Goal: Task Accomplishment & Management: Manage account settings

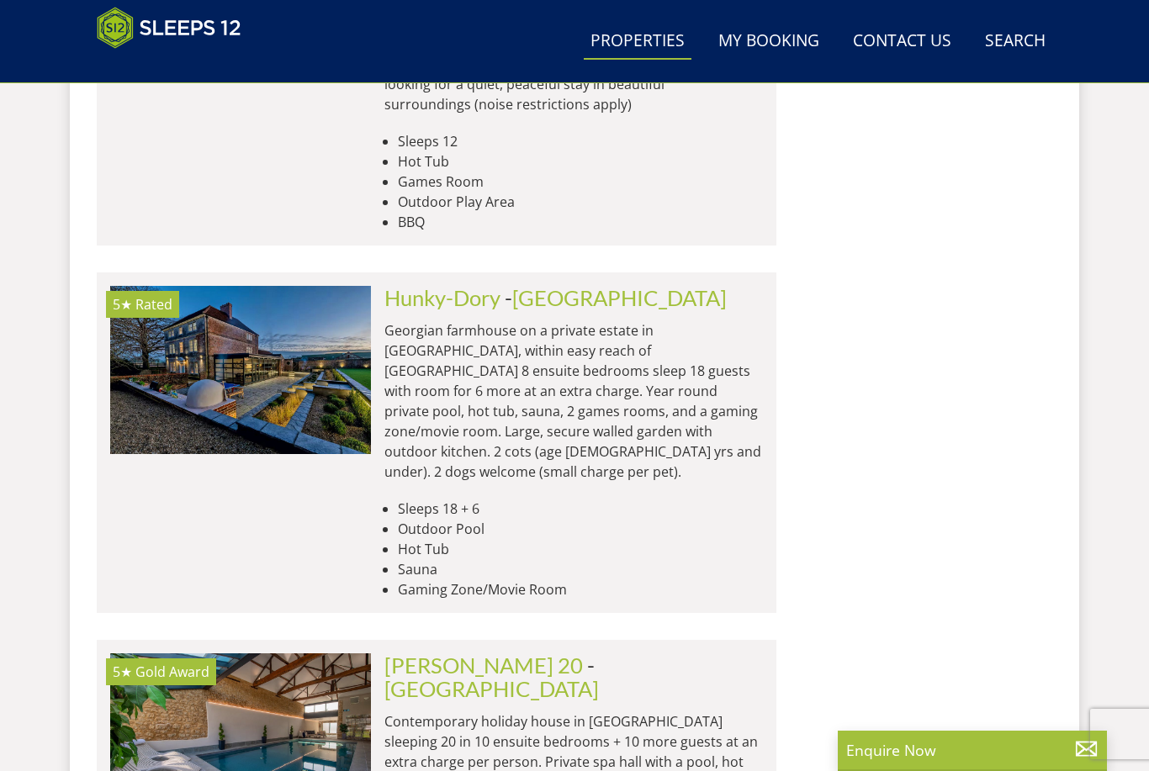
click at [771, 45] on link "My Booking" at bounding box center [769, 42] width 114 height 38
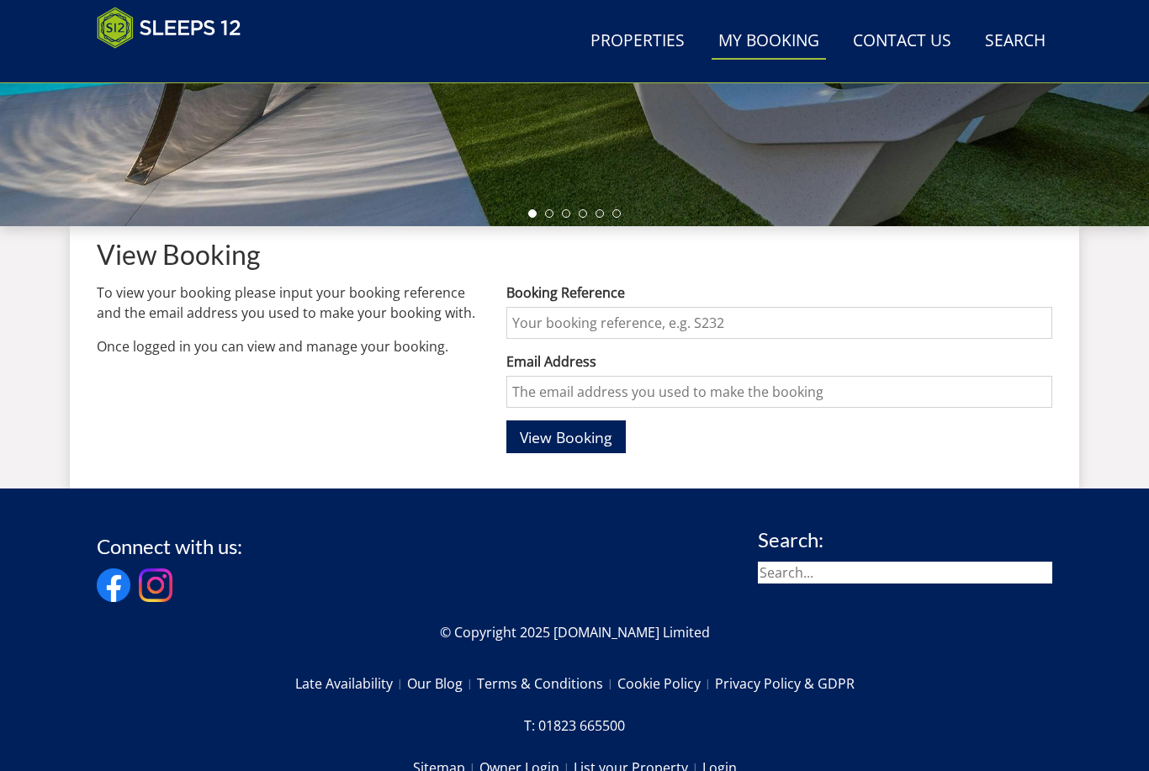
click at [545, 321] on input "Booking Reference" at bounding box center [779, 323] width 546 height 32
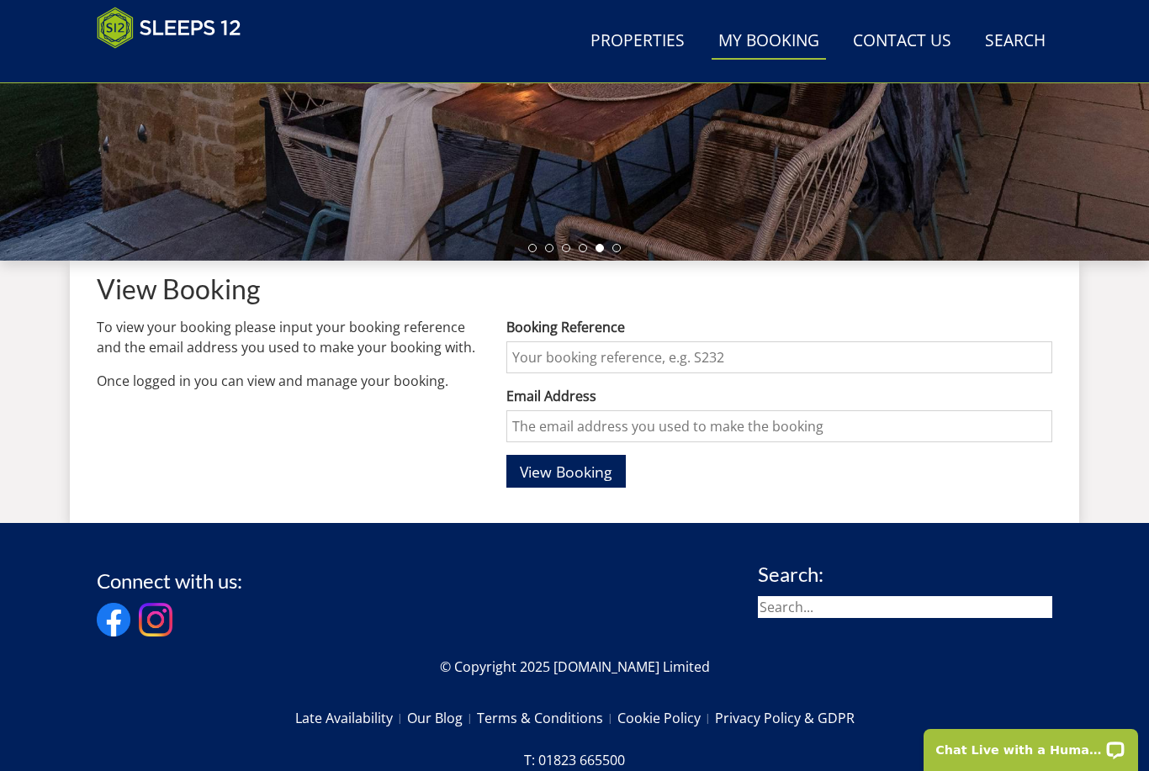
scroll to position [458, 0]
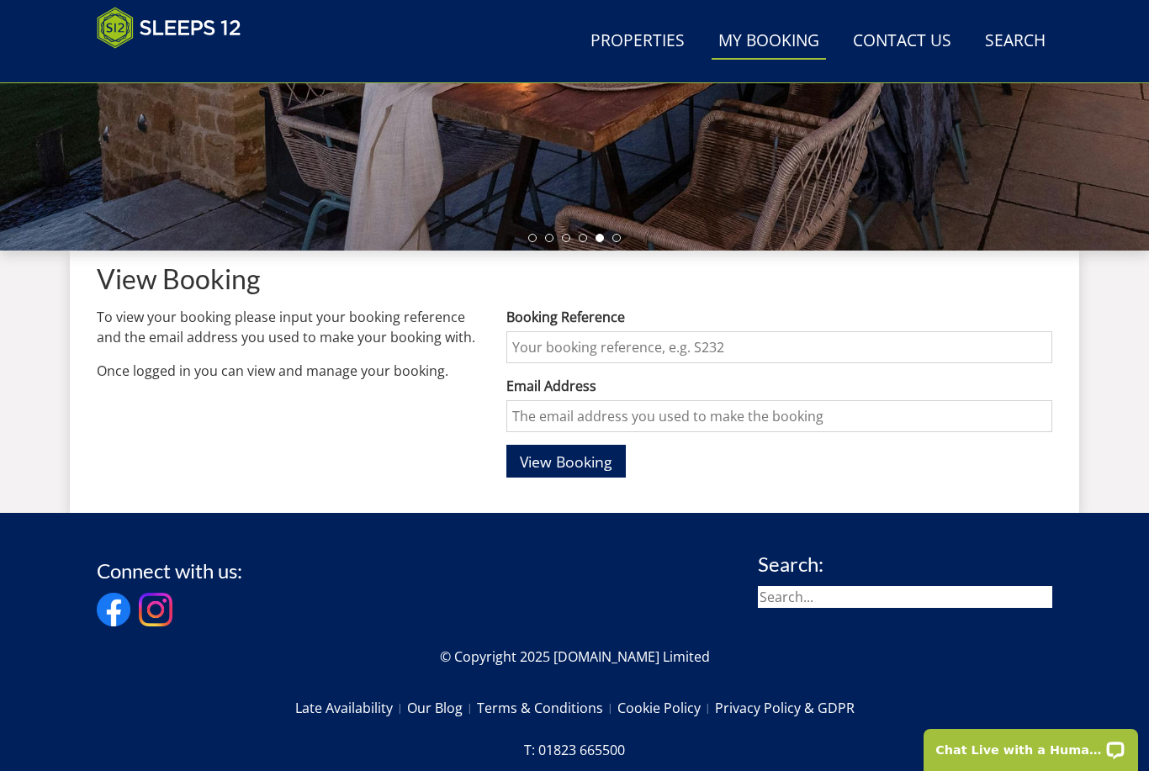
click at [548, 337] on input "Booking Reference" at bounding box center [779, 347] width 546 height 32
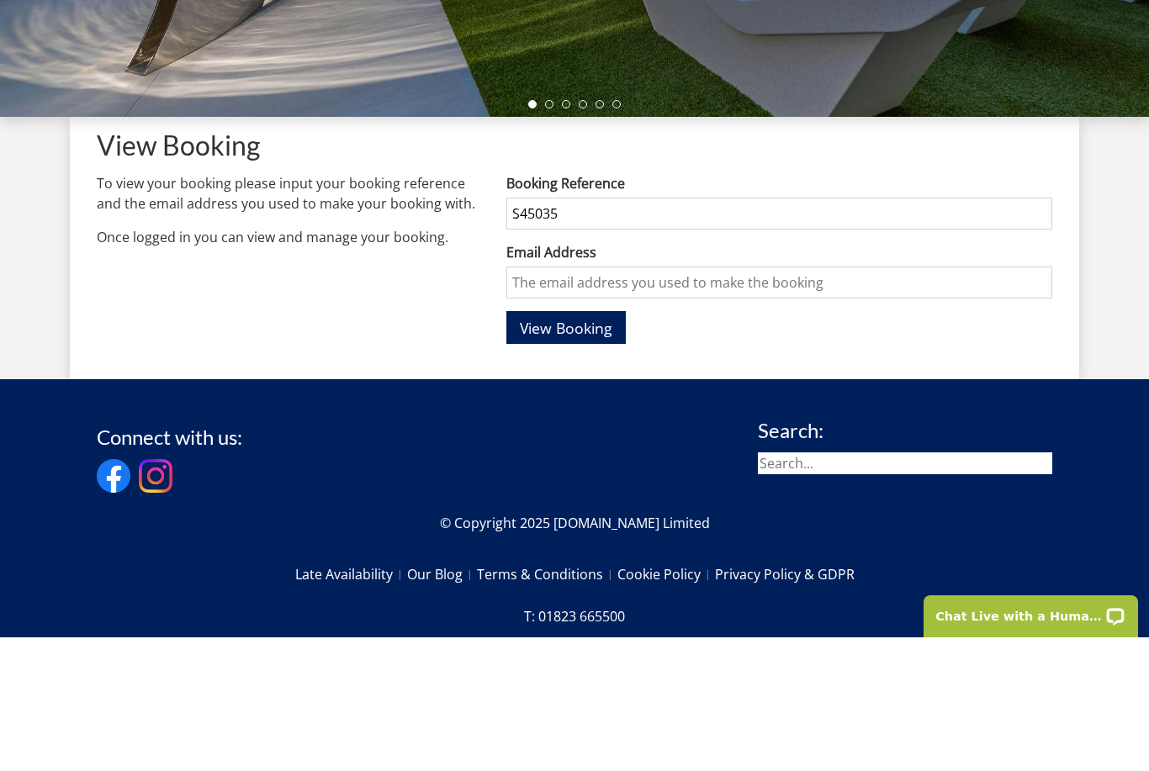
type input "S45035"
click at [542, 400] on input "Email Address" at bounding box center [779, 416] width 546 height 32
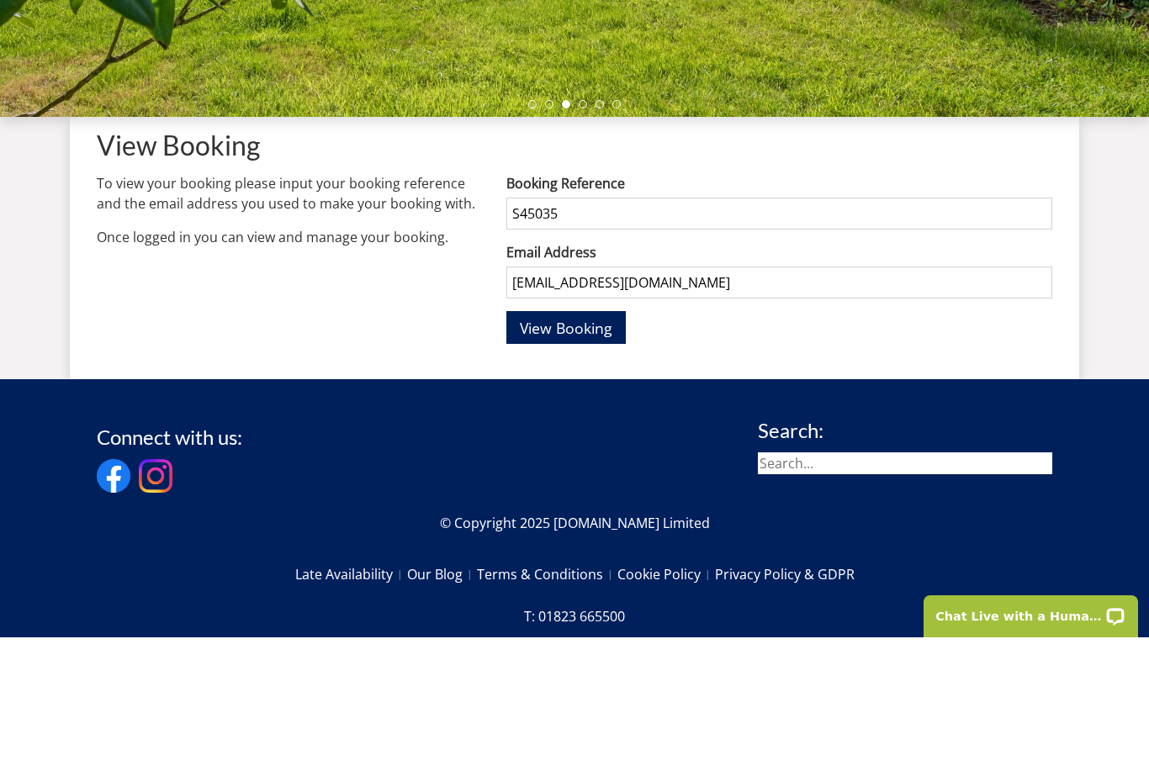
type input "[EMAIL_ADDRESS][DOMAIN_NAME]"
click at [586, 452] on span "View Booking" at bounding box center [566, 462] width 93 height 20
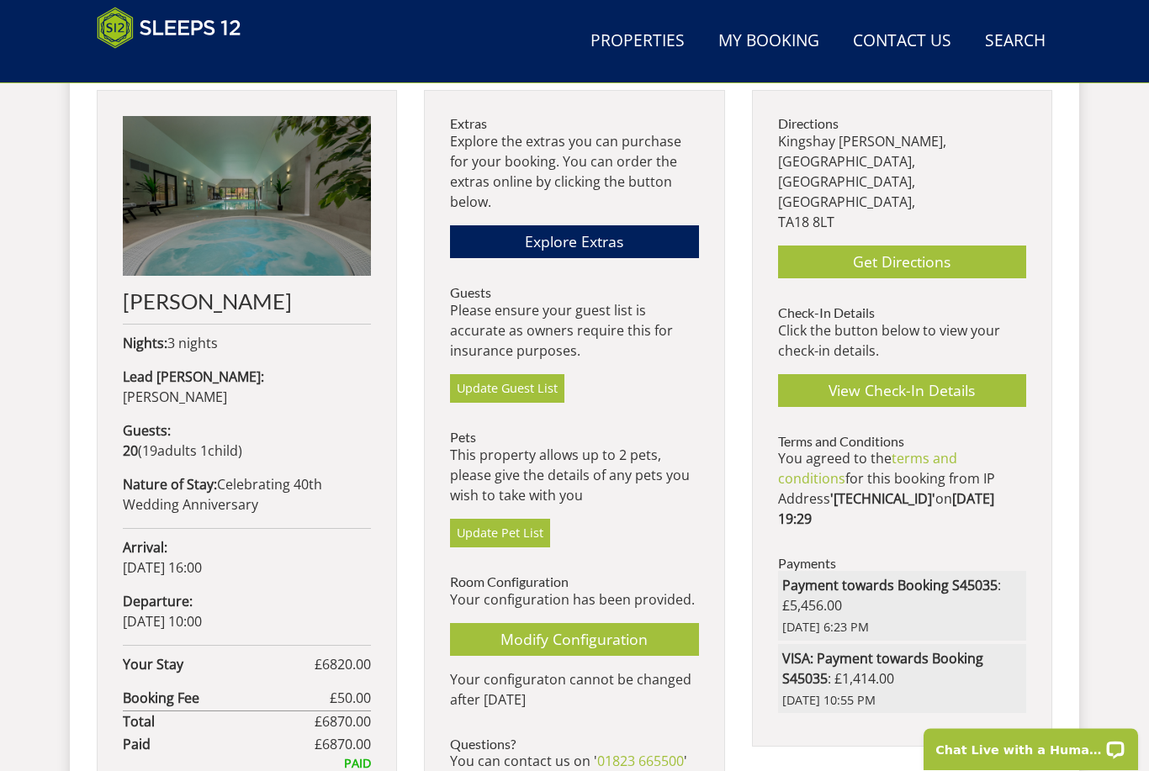
scroll to position [679, 0]
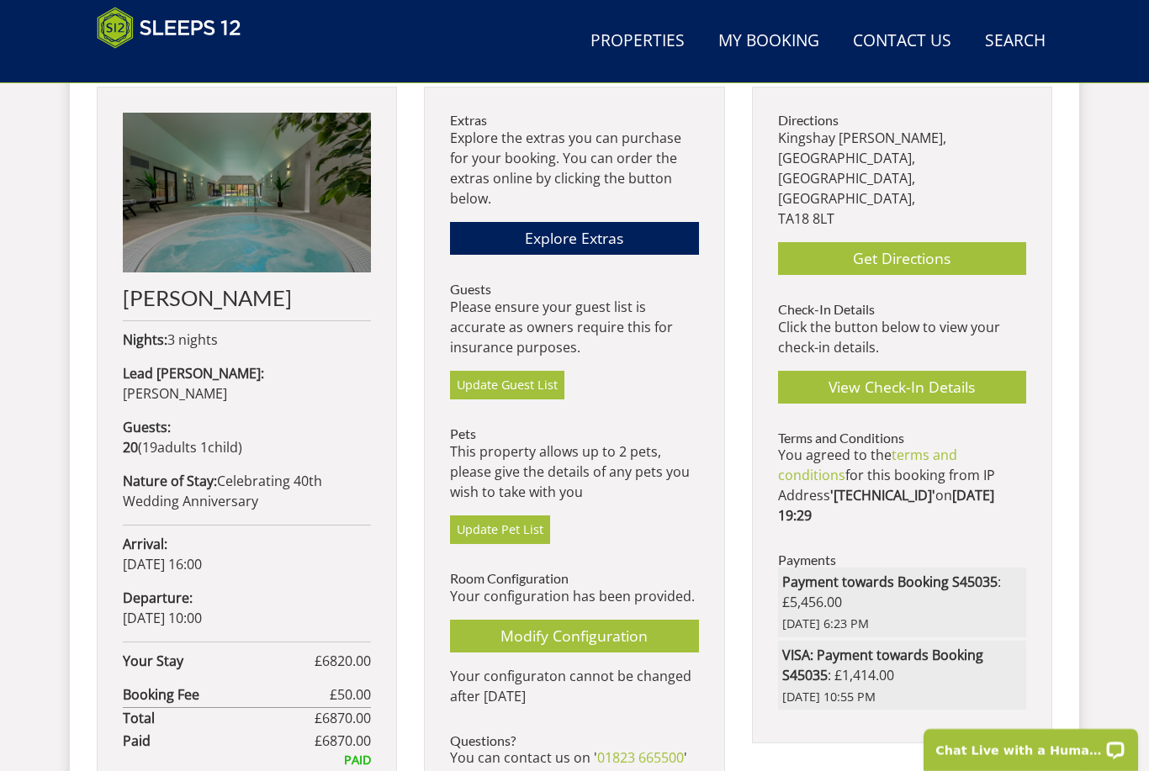
click at [502, 535] on link "Update Pet List" at bounding box center [500, 530] width 100 height 29
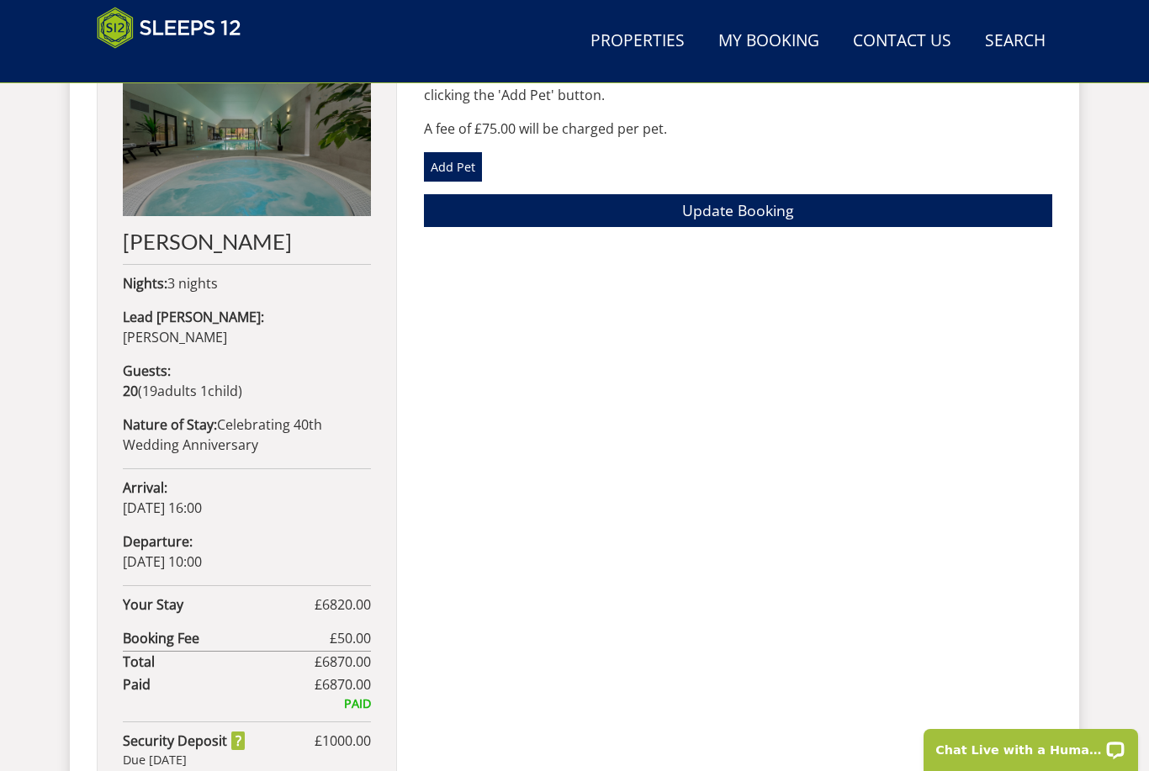
click at [453, 165] on link "Add Pet" at bounding box center [453, 166] width 58 height 29
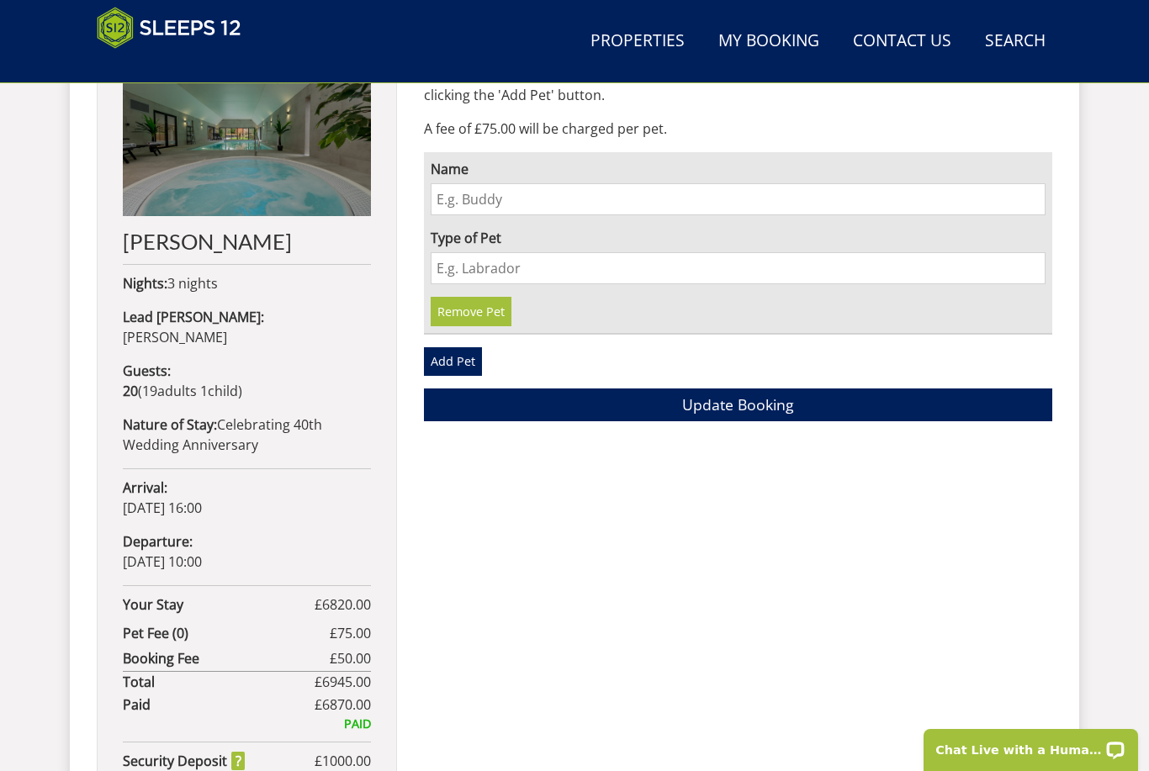
click at [459, 210] on input "Name" at bounding box center [738, 199] width 615 height 32
type input "Dory"
click at [456, 269] on input "Type of Pet" at bounding box center [738, 268] width 615 height 32
type input "Working cocker spaniel"
click at [458, 358] on link "Add Pet" at bounding box center [453, 361] width 58 height 29
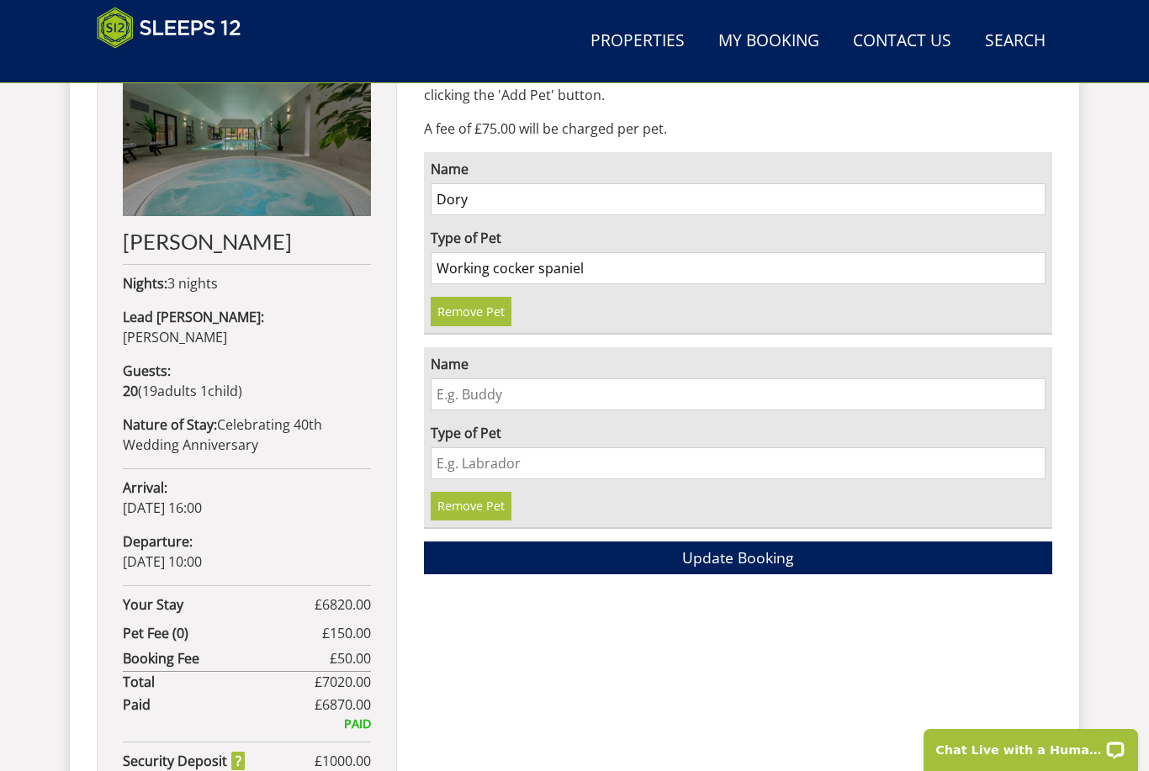
click at [465, 400] on input "Name" at bounding box center [738, 395] width 615 height 32
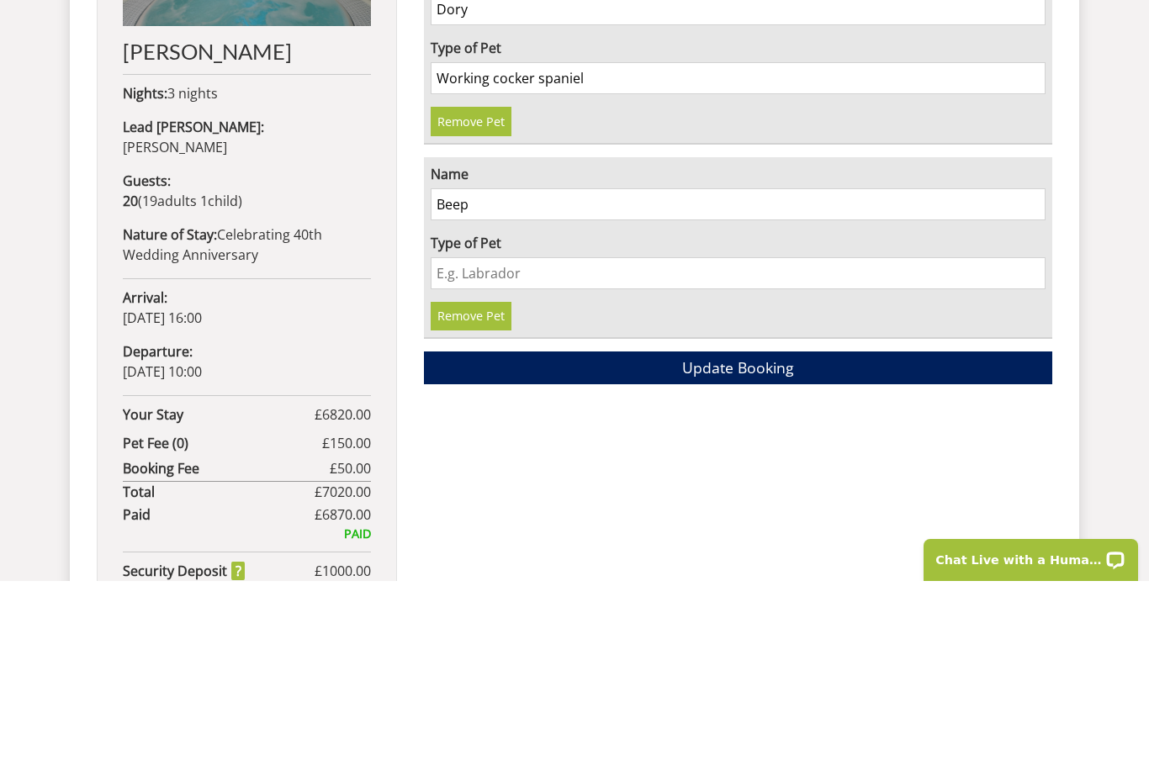
type input "Beep"
click at [463, 447] on input "Type of Pet" at bounding box center [738, 463] width 615 height 32
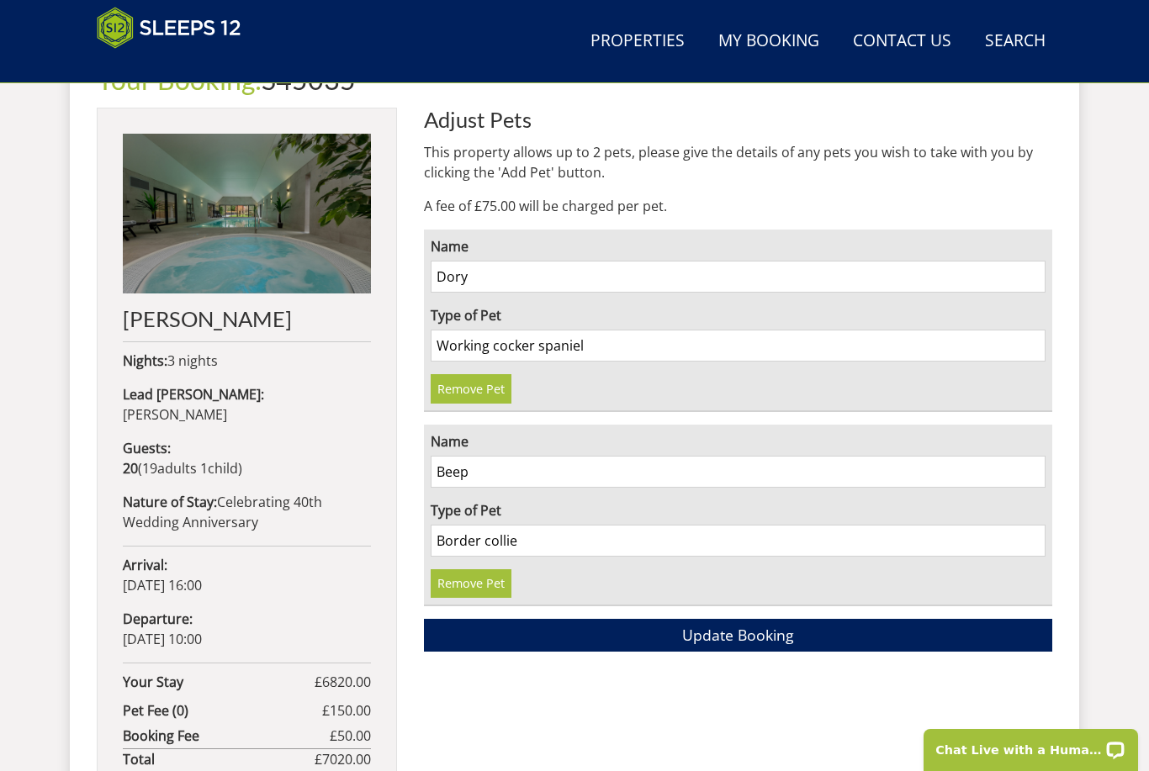
scroll to position [640, 0]
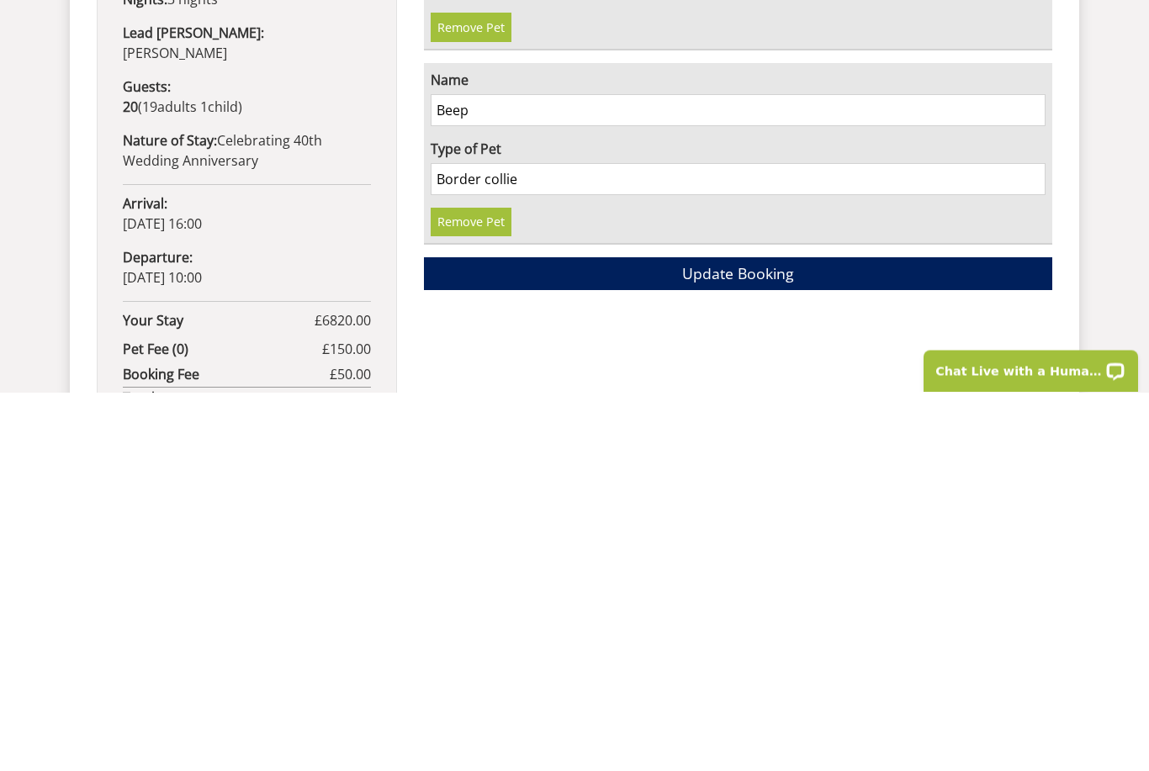
type input "Border collie"
click at [749, 643] on span "Update Booking" at bounding box center [738, 653] width 112 height 20
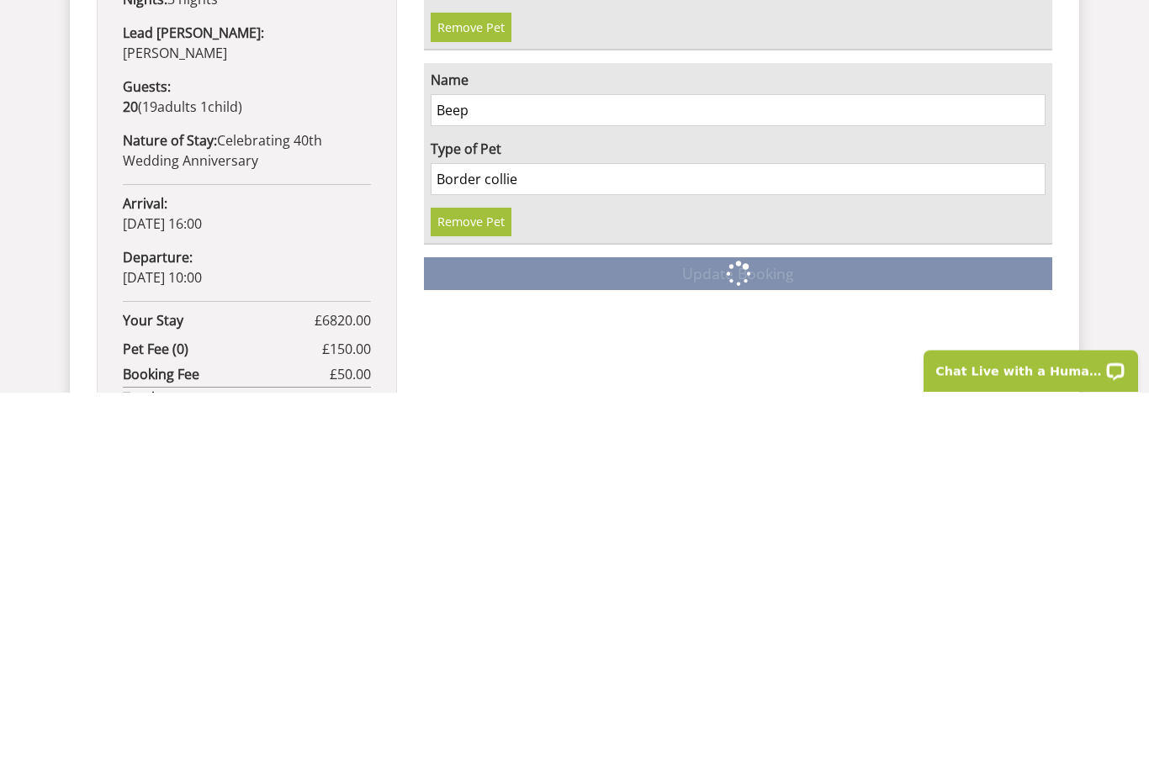
scroll to position [1019, 0]
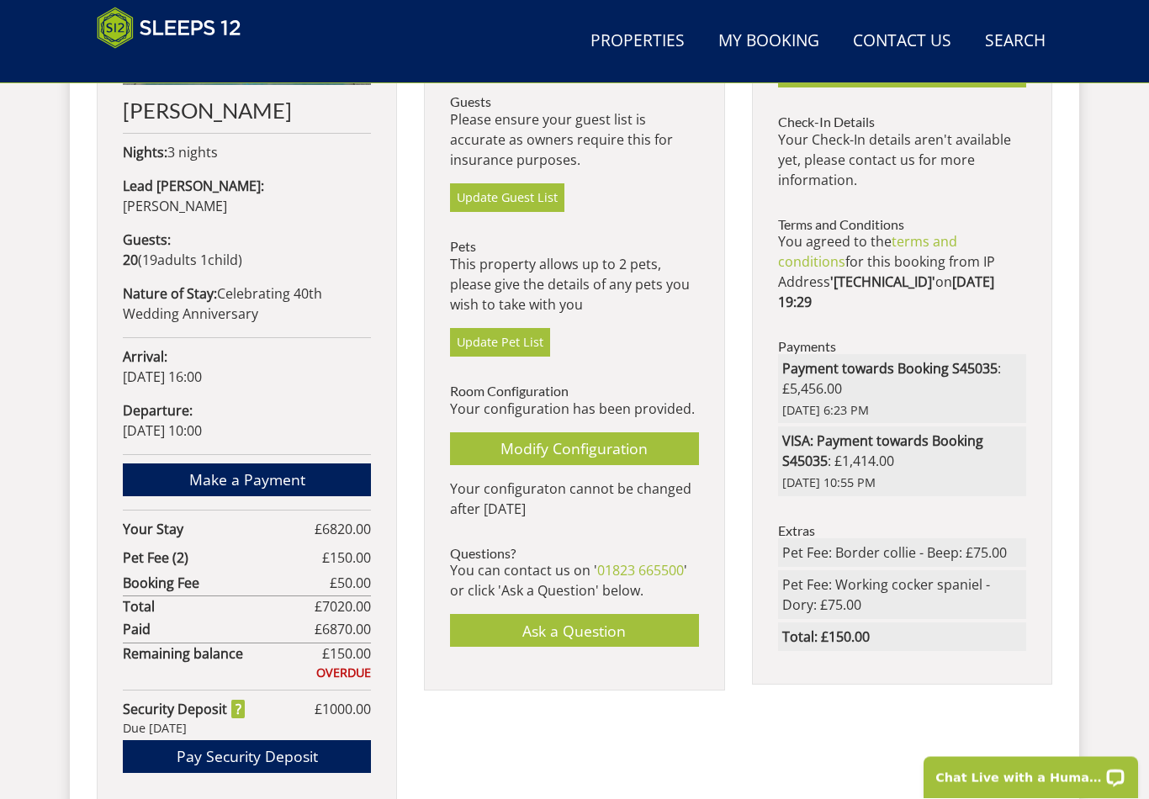
scroll to position [871, 0]
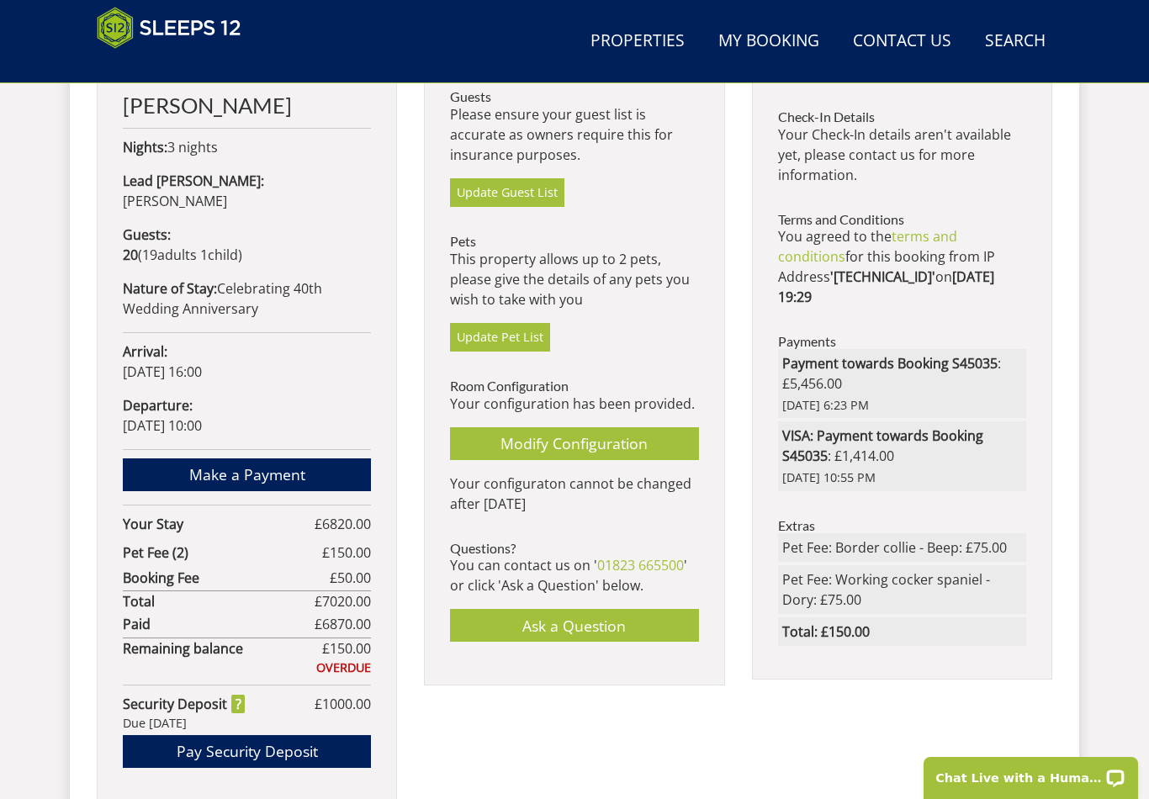
click at [518, 327] on link "Update Pet List" at bounding box center [500, 337] width 100 height 29
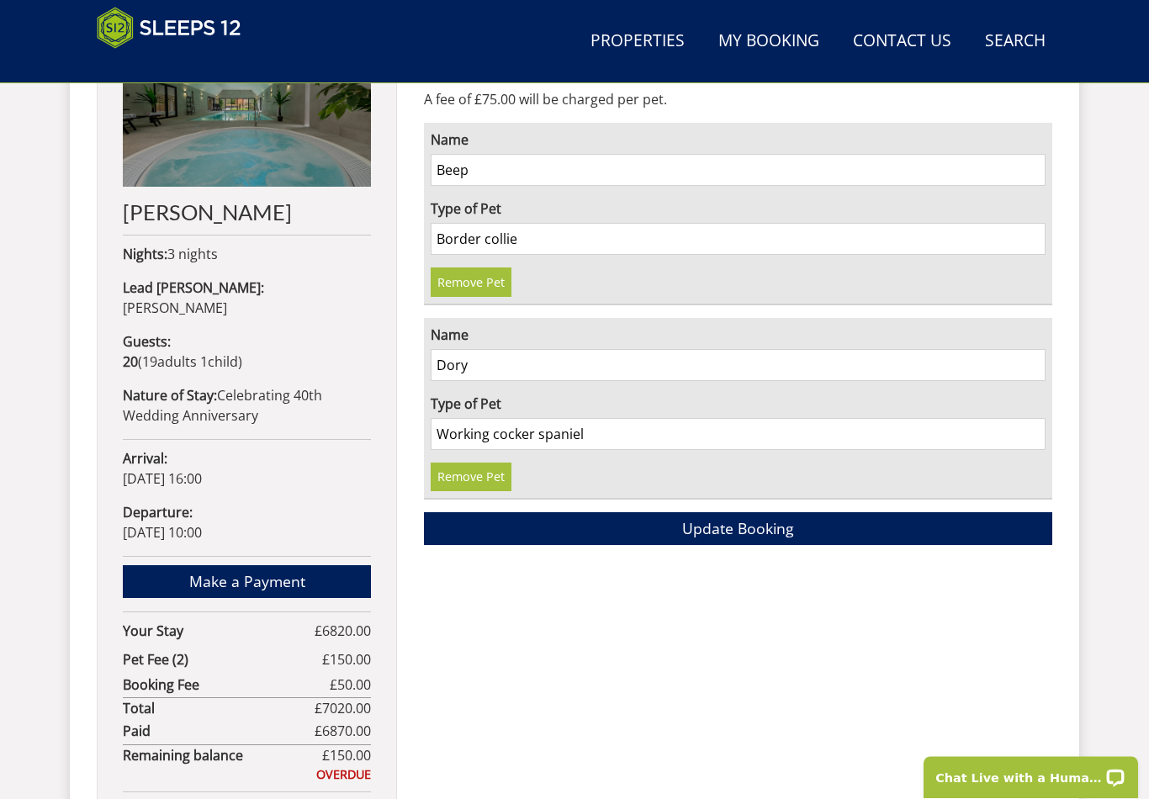
scroll to position [760, 0]
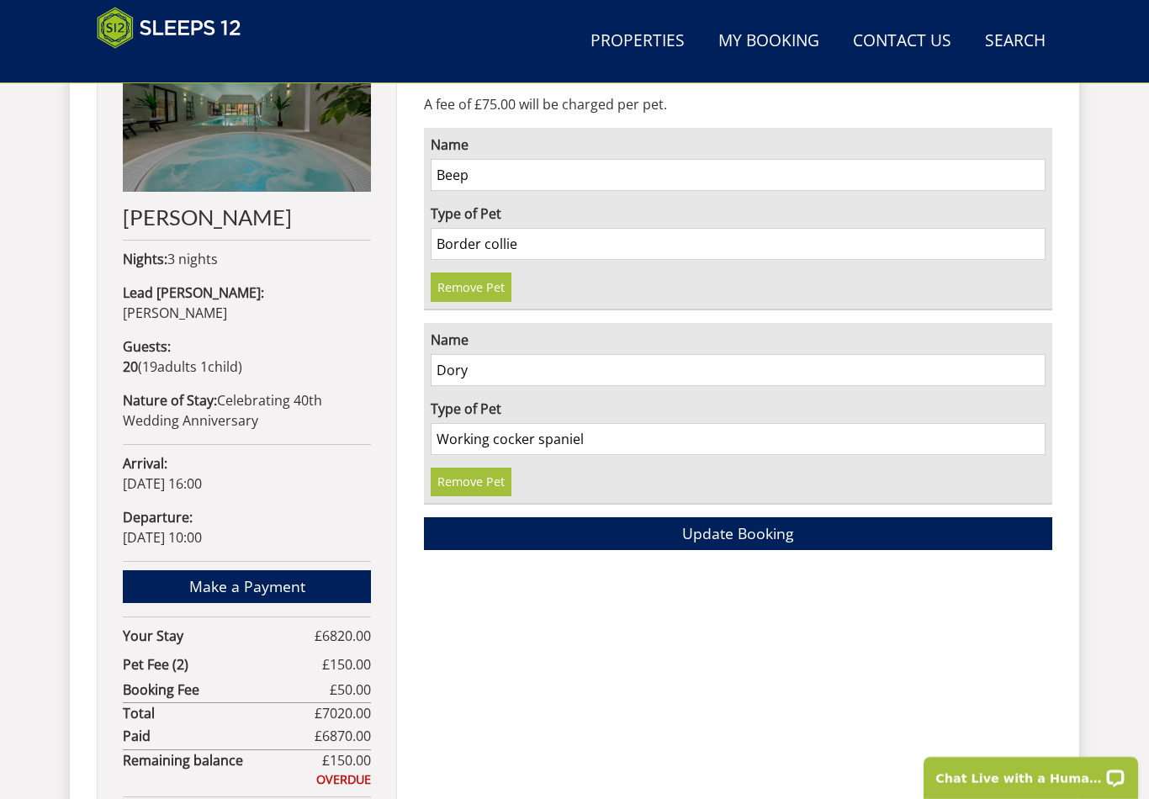
click at [744, 538] on span "Update Booking" at bounding box center [738, 533] width 112 height 20
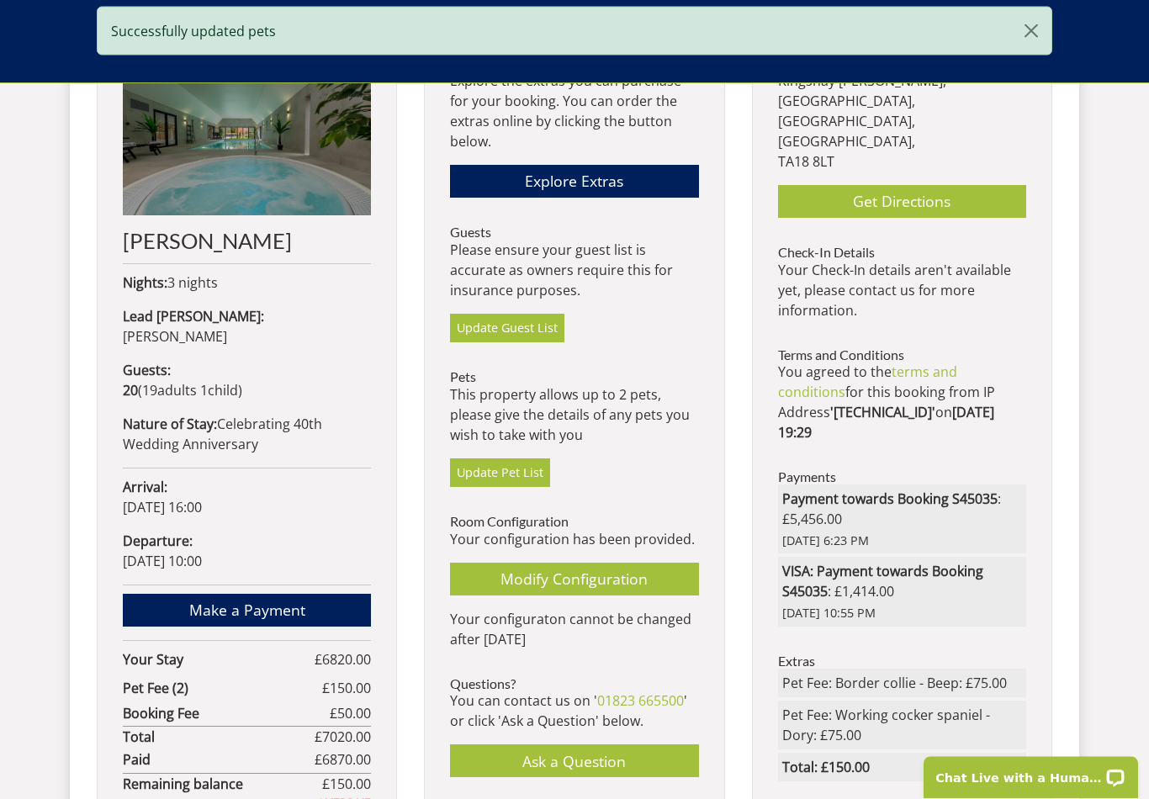
scroll to position [736, 0]
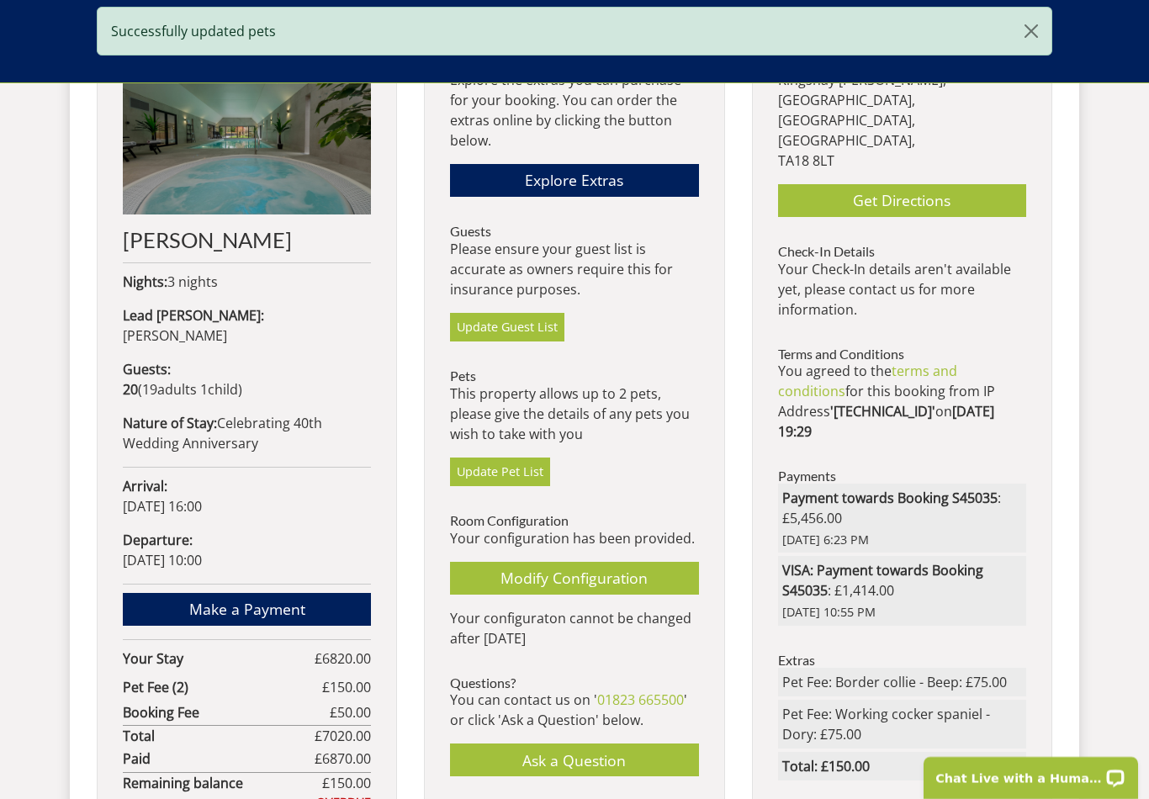
click at [522, 321] on link "Update Guest List" at bounding box center [507, 327] width 114 height 29
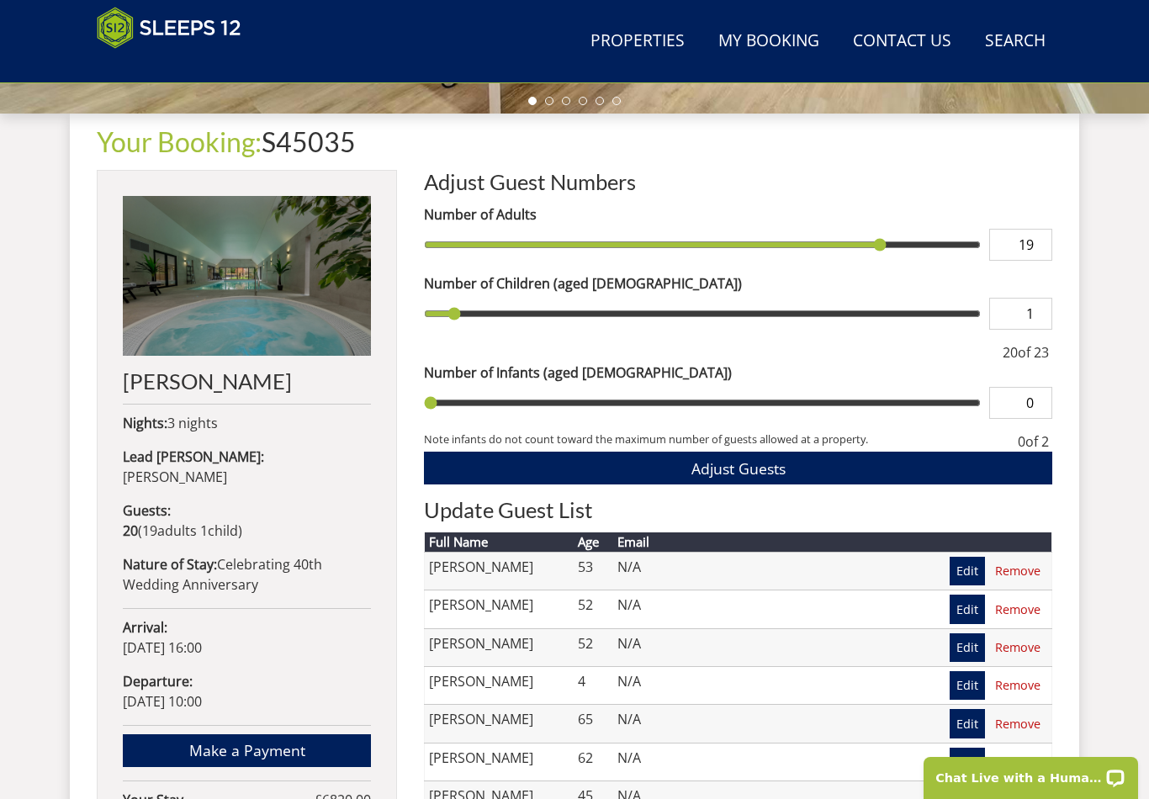
scroll to position [590, 0]
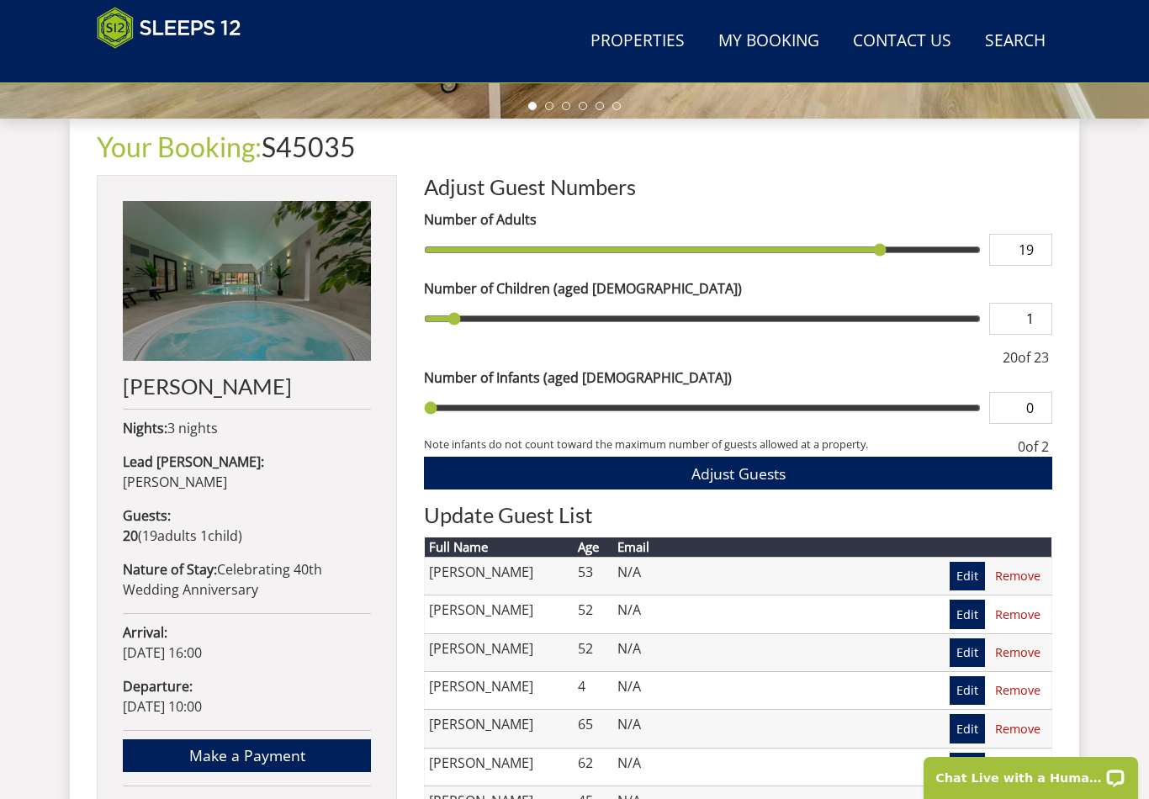
click at [888, 255] on input "range" at bounding box center [702, 250] width 557 height 32
type input "20"
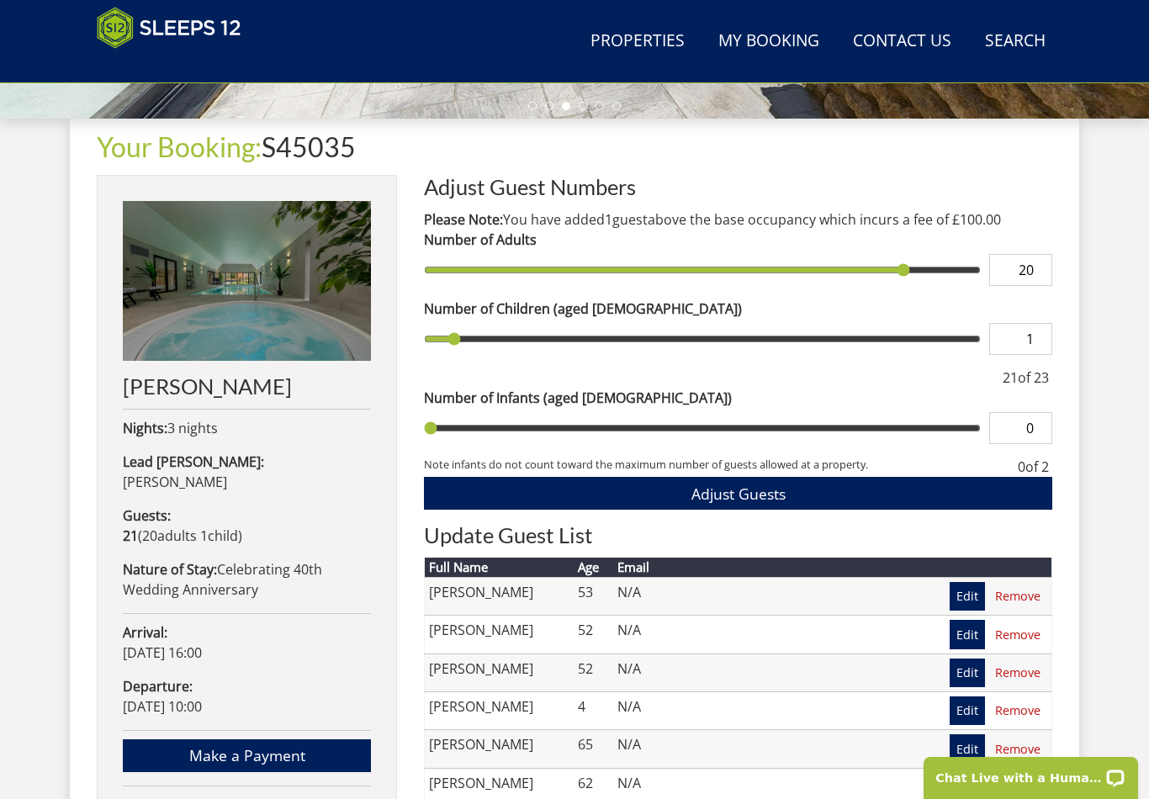
click at [817, 487] on button "Adjust Guests" at bounding box center [738, 493] width 628 height 33
